Goal: Information Seeking & Learning: Learn about a topic

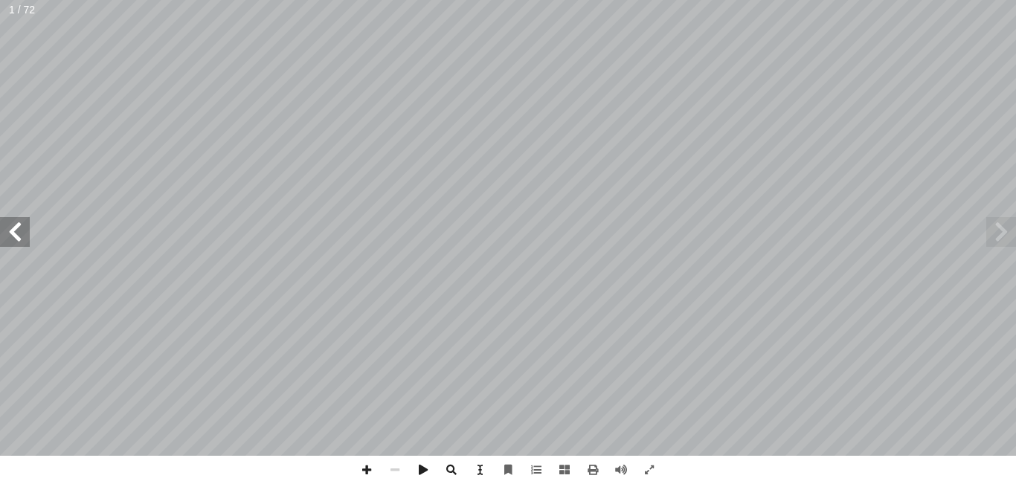
click at [16, 237] on span at bounding box center [15, 232] width 30 height 30
click at [16, 231] on span at bounding box center [15, 232] width 30 height 30
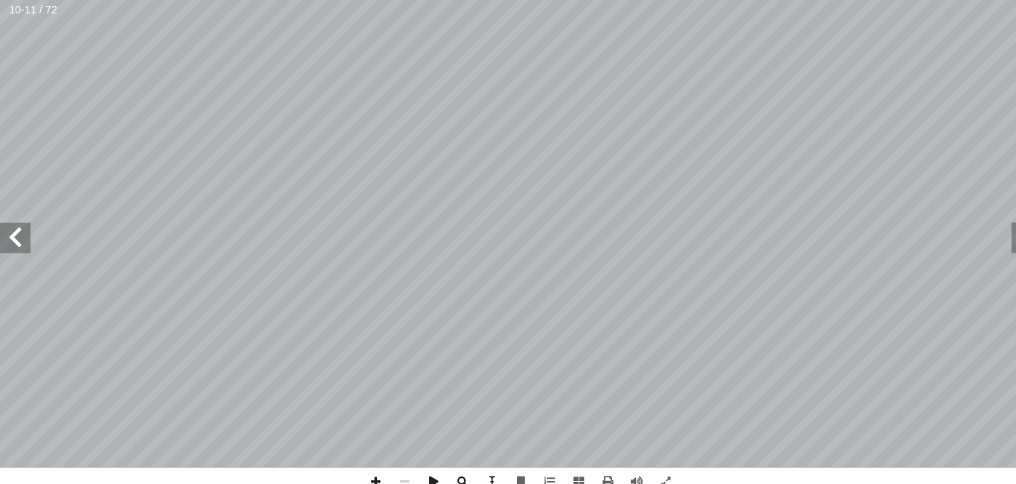
scroll to position [10, -18]
click at [648, 465] on span at bounding box center [649, 470] width 28 height 28
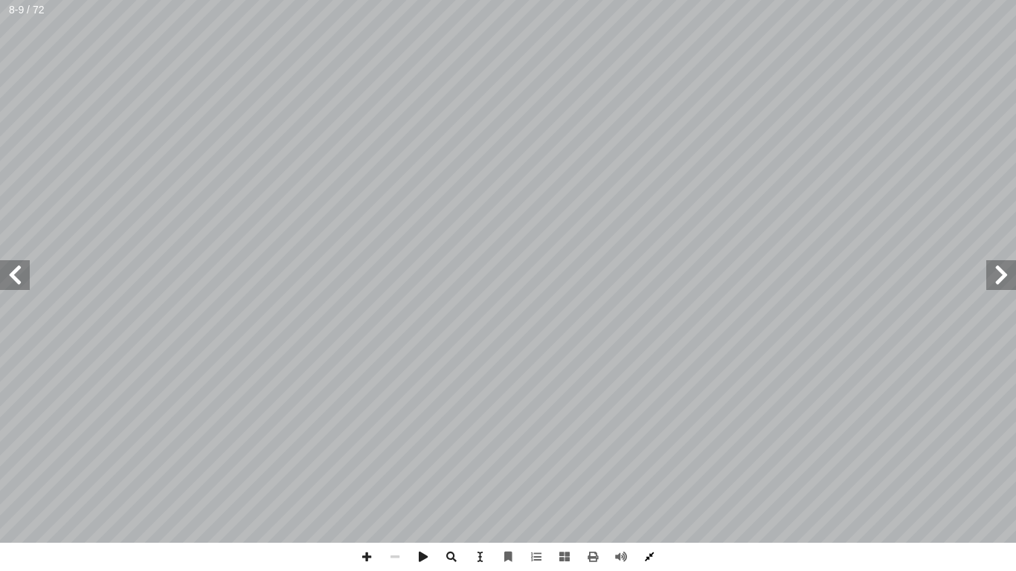
click at [651, 483] on span at bounding box center [649, 557] width 28 height 28
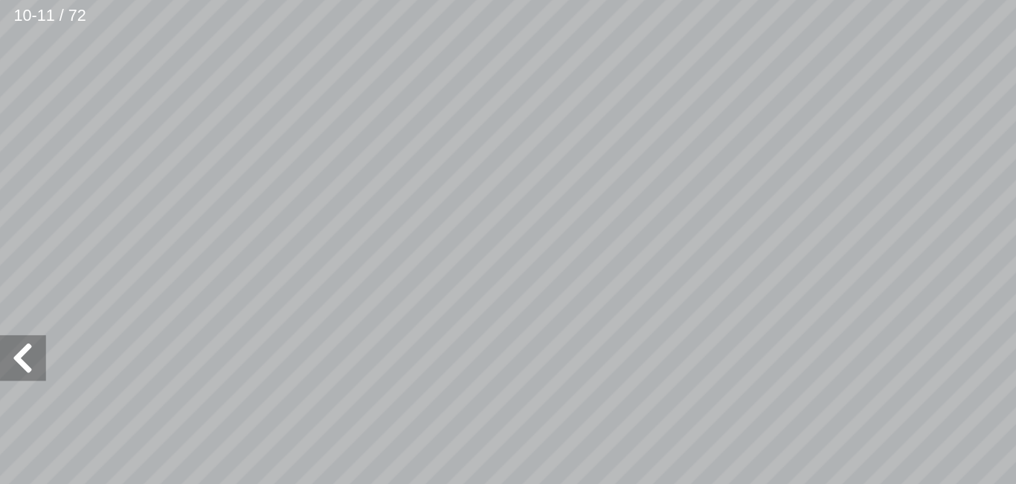
scroll to position [109, -222]
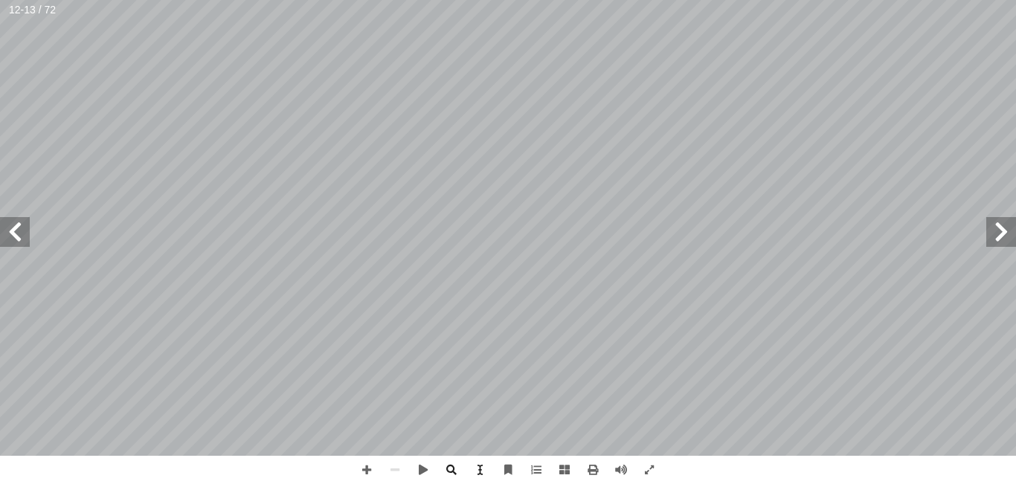
click at [14, 228] on span at bounding box center [15, 232] width 30 height 30
click at [12, 235] on span at bounding box center [15, 232] width 30 height 30
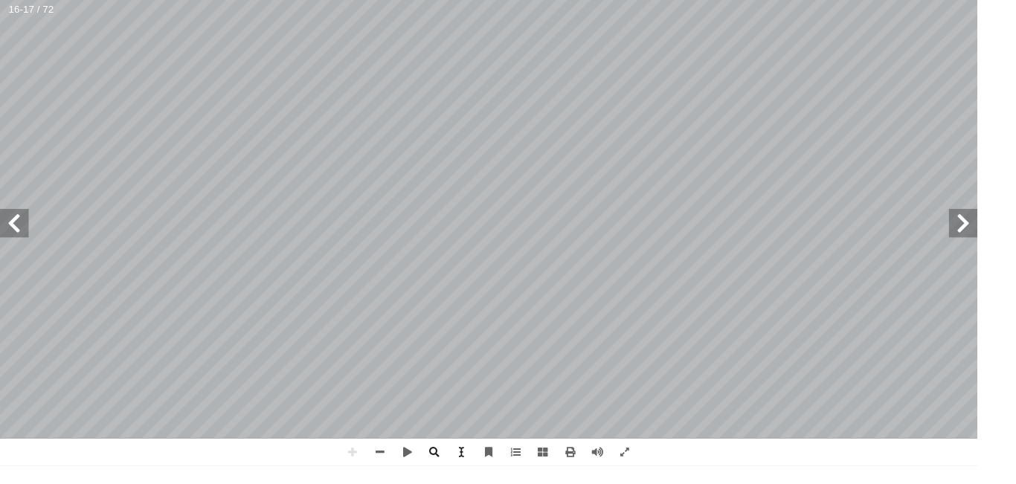
click at [39, 243] on div ": ِ ة َ ب ِ ناس ُ الم ِ ة َ ور ّ الص ِ ب َ ة َ بار ِ الع ُ ل ِ ص أ ا ١- . ُ ه َ…" at bounding box center [508, 228] width 1016 height 456
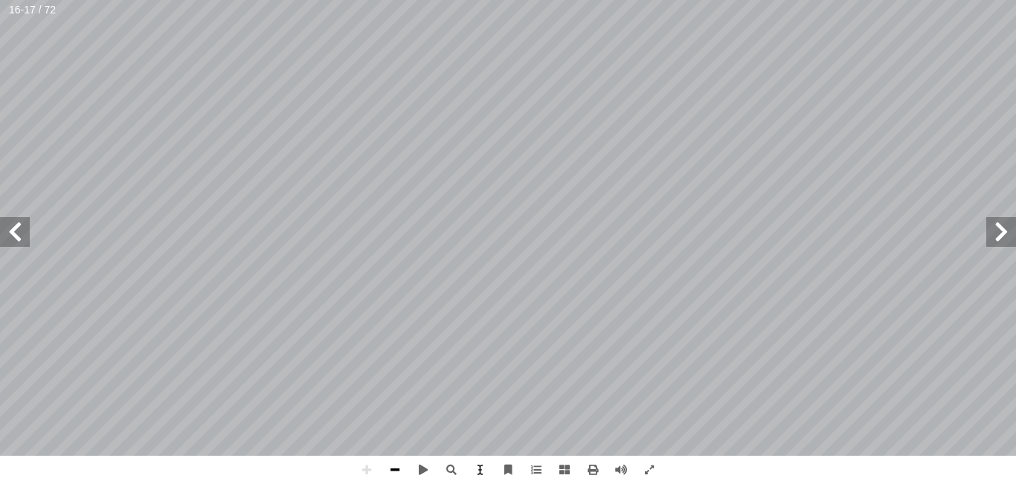
click at [393, 474] on span at bounding box center [395, 470] width 28 height 28
click at [989, 230] on span at bounding box center [1001, 232] width 30 height 30
click at [14, 228] on span at bounding box center [15, 232] width 30 height 30
click at [647, 468] on span at bounding box center [649, 470] width 28 height 28
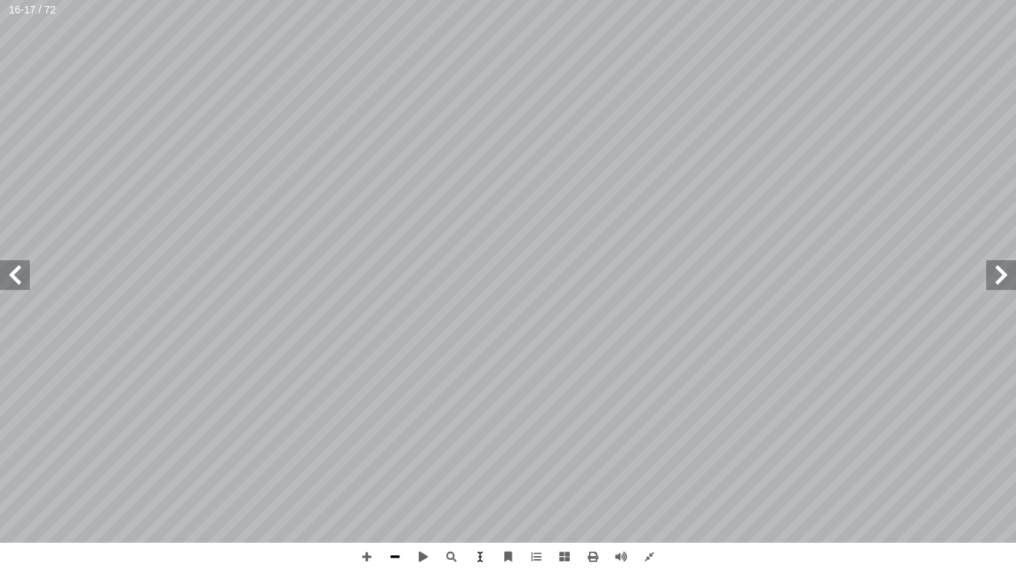
click at [399, 483] on span at bounding box center [395, 557] width 28 height 28
click at [651, 483] on span at bounding box center [649, 557] width 28 height 28
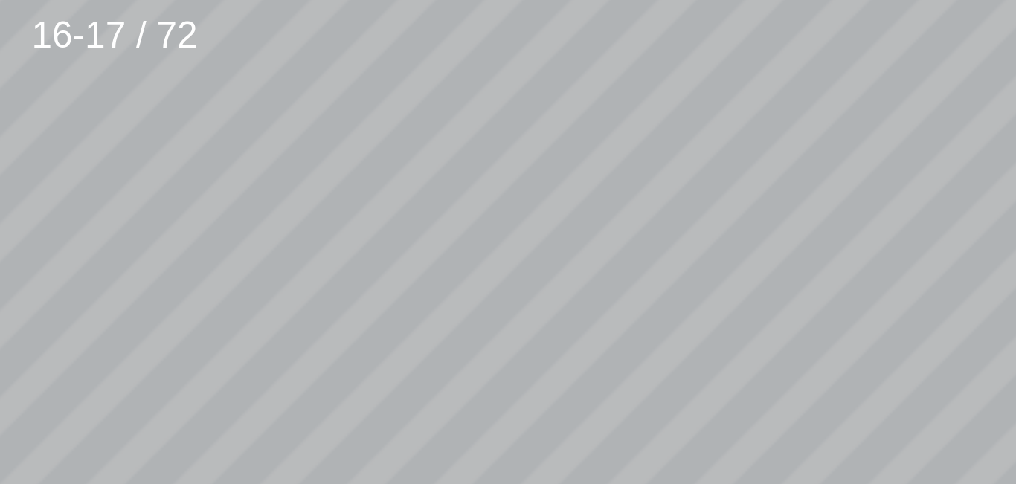
scroll to position [300, -101]
